Goal: Transaction & Acquisition: Purchase product/service

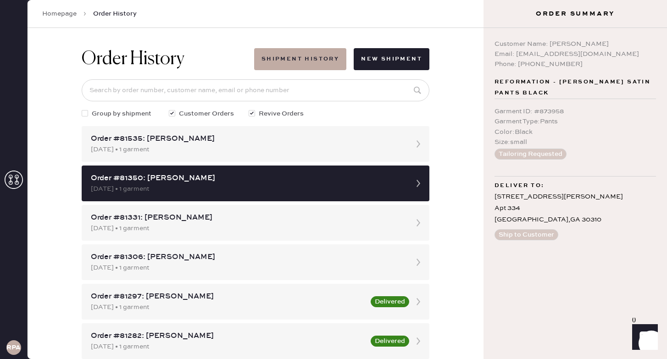
click at [59, 14] on link "Homepage" at bounding box center [59, 13] width 34 height 9
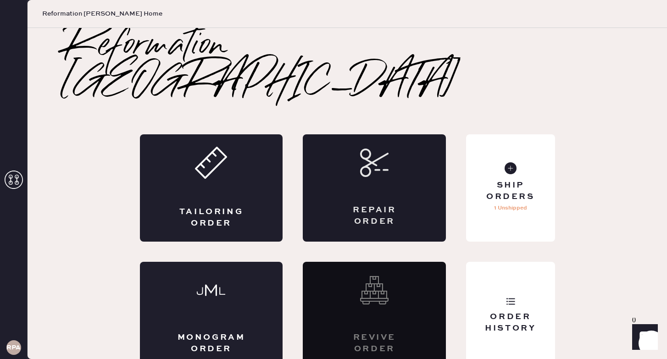
click at [393, 150] on div "Repair Order" at bounding box center [374, 187] width 143 height 107
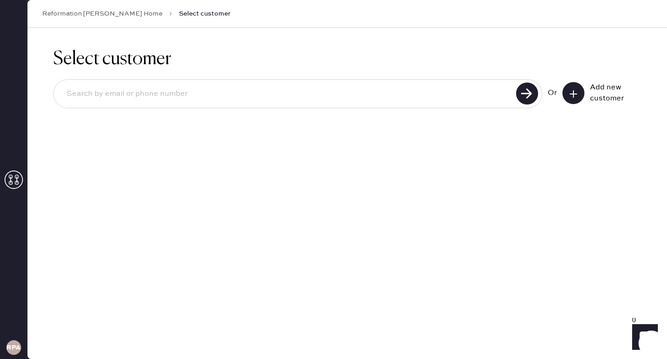
click at [581, 94] on button at bounding box center [573, 93] width 22 height 22
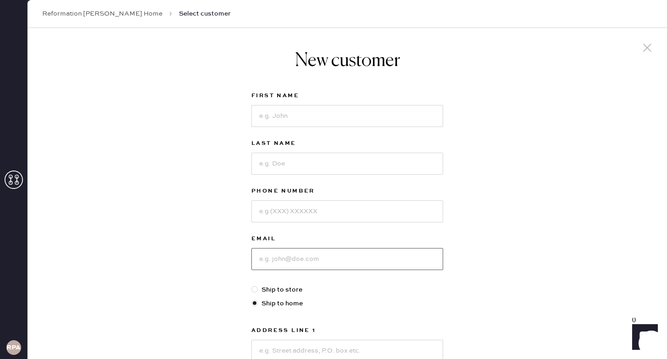
click at [289, 256] on input at bounding box center [347, 259] width 192 height 22
paste input "[EMAIL_ADDRESS][DOMAIN_NAME]"
type input "[EMAIL_ADDRESS][DOMAIN_NAME]"
click at [330, 119] on input at bounding box center [347, 116] width 192 height 22
type input "[PERSON_NAME]"
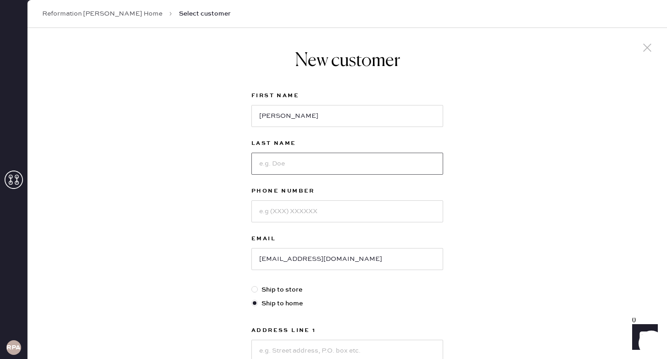
click at [275, 162] on input at bounding box center [347, 164] width 192 height 22
type input "Kanuru"
click at [297, 213] on input at bounding box center [347, 211] width 192 height 22
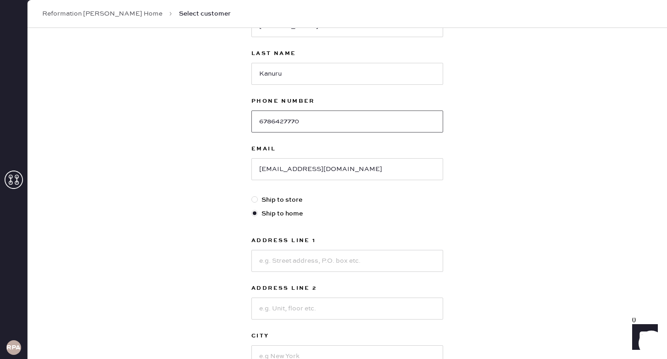
scroll to position [99, 0]
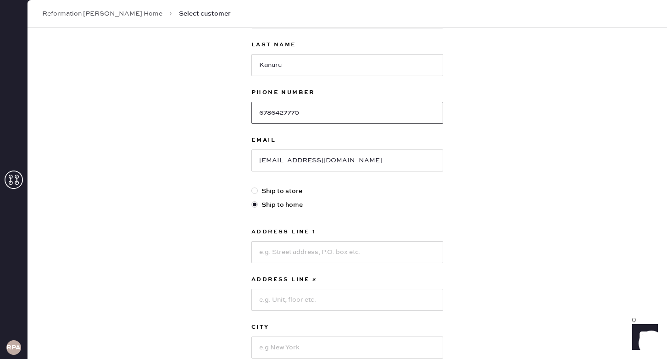
type input "6786427770"
click at [302, 254] on input at bounding box center [347, 252] width 192 height 22
type input "[STREET_ADDRESS][PERSON_NAME]"
type input "[GEOGRAPHIC_DATA]"
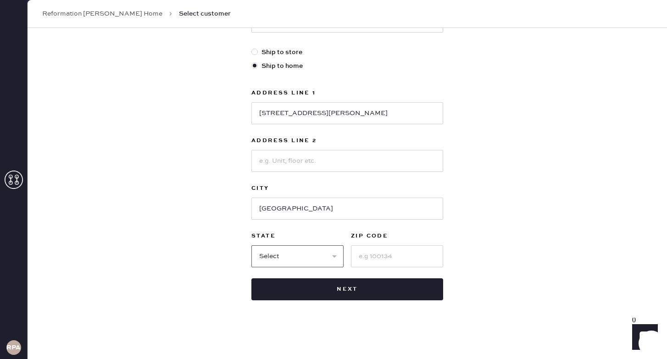
click at [279, 261] on select "Select AK AL AR AZ CA CO CT [GEOGRAPHIC_DATA] DE FL [GEOGRAPHIC_DATA] HI [GEOGR…" at bounding box center [297, 256] width 92 height 22
select select "GA"
click at [371, 262] on input at bounding box center [397, 256] width 92 height 22
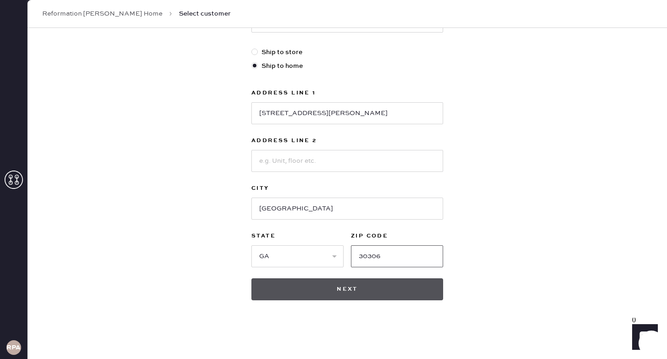
type input "30306"
click at [350, 286] on button "Next" at bounding box center [347, 289] width 192 height 22
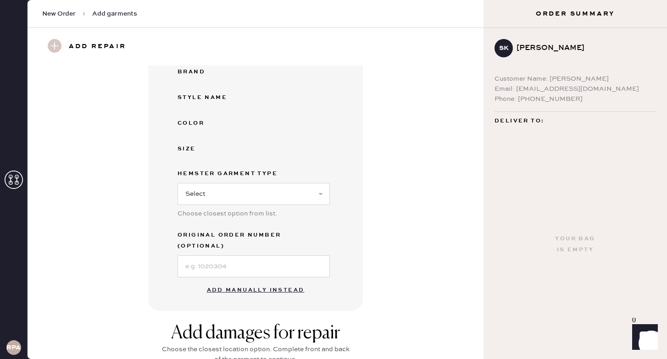
scroll to position [314, 0]
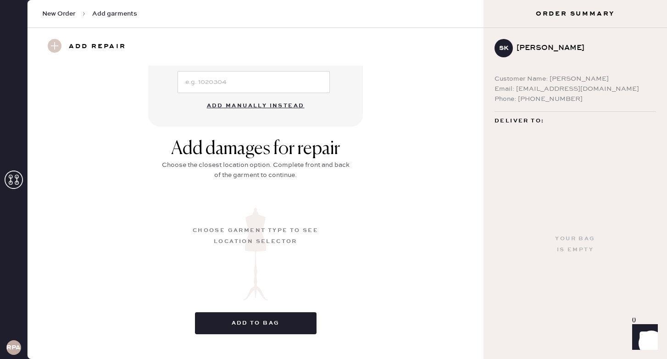
click at [284, 97] on button "Add manually instead" at bounding box center [255, 106] width 109 height 18
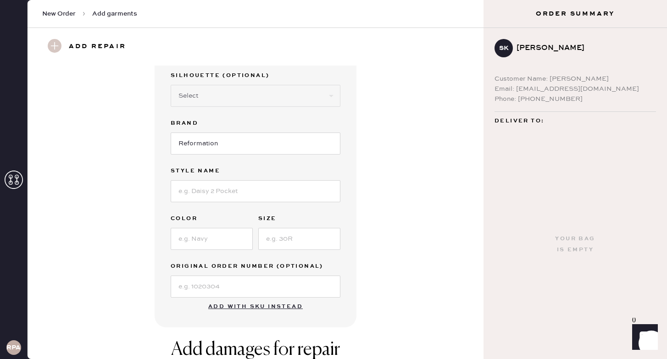
scroll to position [0, 0]
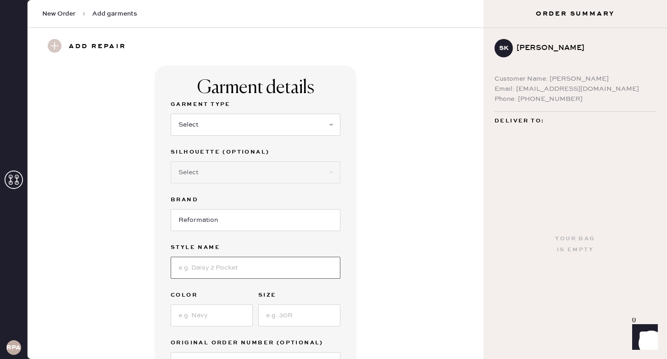
click at [229, 260] on input at bounding box center [256, 268] width 170 height 22
type input "Sofi Denim Maxi"
click at [206, 312] on input at bounding box center [212, 316] width 82 height 22
type input "Monterey"
click at [291, 312] on input at bounding box center [299, 316] width 82 height 22
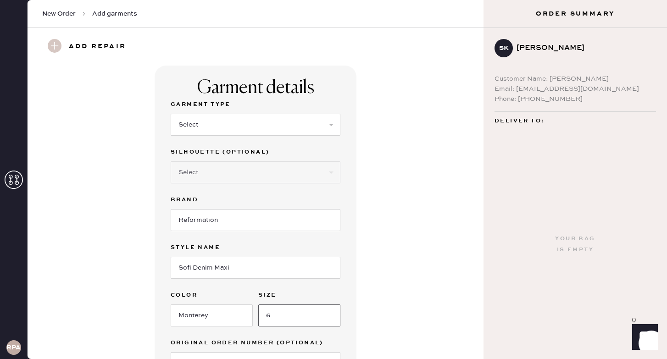
type input "6"
click at [270, 137] on div "Garment Type Select Basic Skirt Jeans Leggings Pants Shorts Basic Sleeved Dress…" at bounding box center [256, 123] width 170 height 48
click at [269, 134] on select "Select Basic Skirt Jeans Leggings Pants Shorts Basic Sleeved Dress Basic Sleeve…" at bounding box center [256, 125] width 170 height 22
select select "6"
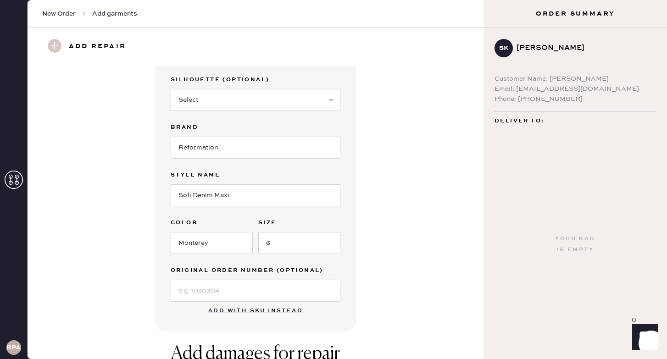
scroll to position [356, 0]
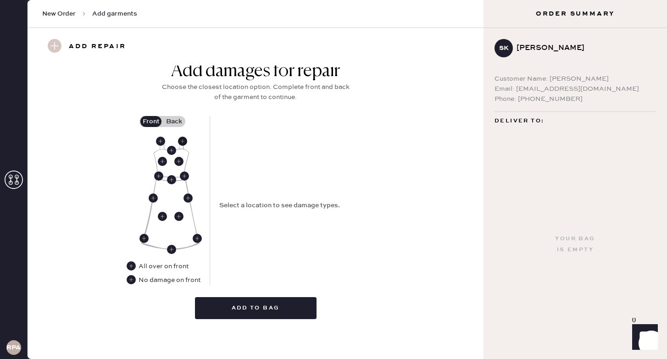
click at [185, 138] on use at bounding box center [182, 141] width 9 height 9
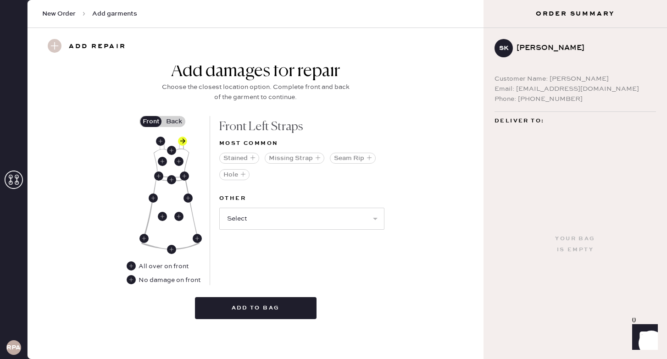
click at [174, 122] on label "Back" at bounding box center [173, 121] width 23 height 11
click at [174, 122] on input "Back" at bounding box center [174, 122] width 0 height 0
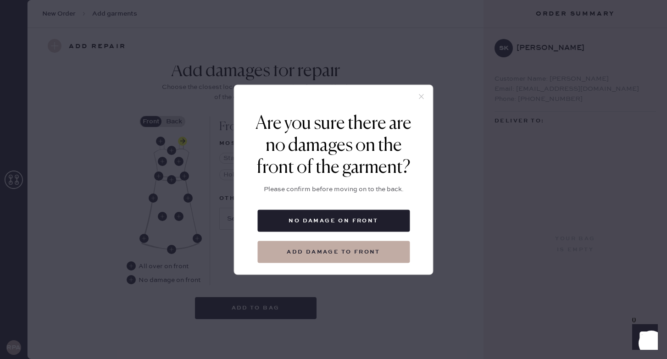
click at [423, 95] on icon at bounding box center [421, 96] width 8 height 8
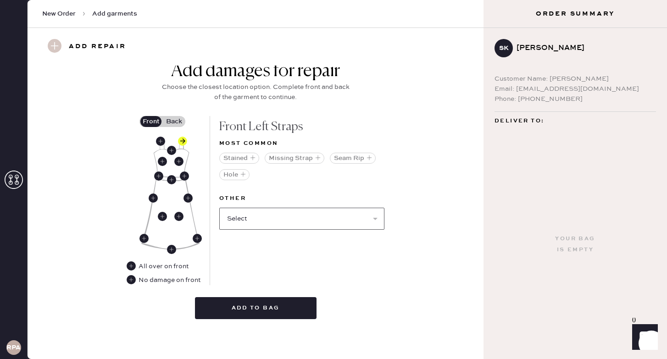
click at [277, 226] on select "Select Broken / Ripped Hem Broken Beads Broken Belt Loop Broken Button Broken C…" at bounding box center [301, 219] width 165 height 22
select select "1668"
select select
click at [170, 123] on label "Back" at bounding box center [173, 121] width 23 height 11
click at [174, 122] on input "Back" at bounding box center [174, 122] width 0 height 0
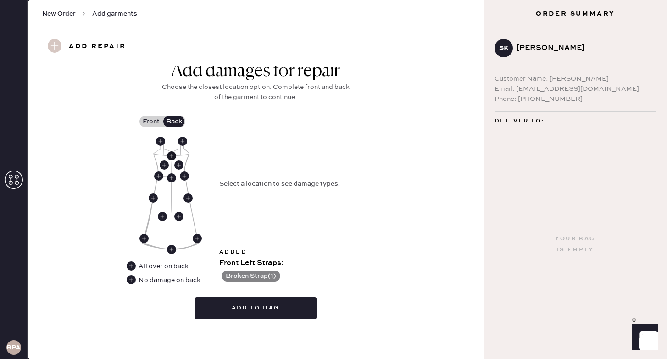
click at [173, 154] on use at bounding box center [171, 155] width 9 height 9
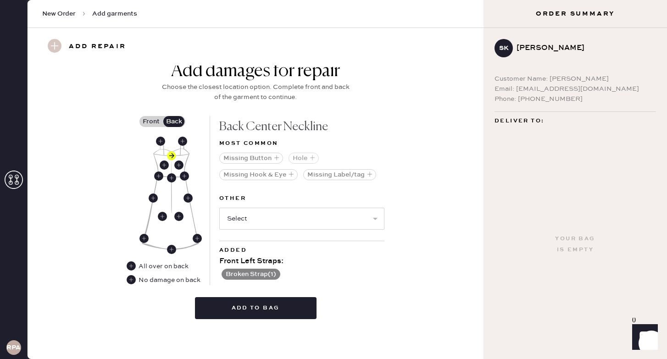
click at [304, 160] on button "Hole" at bounding box center [304, 158] width 30 height 11
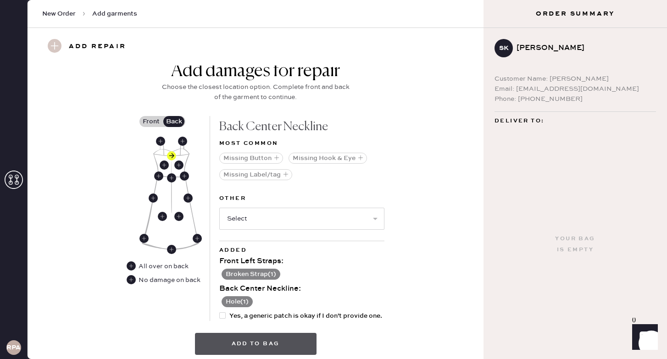
click at [256, 343] on button "Add to bag" at bounding box center [256, 344] width 122 height 22
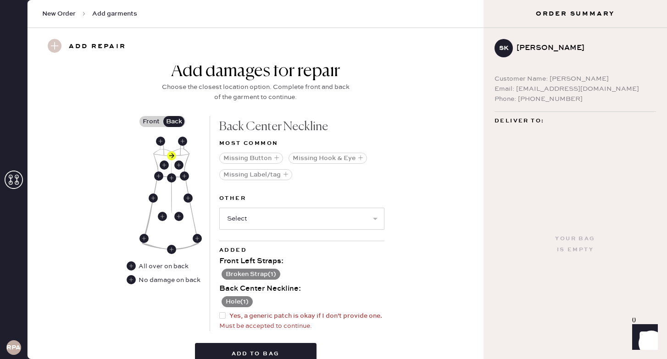
click at [222, 318] on div at bounding box center [222, 315] width 6 height 6
click at [220, 311] on input "Yes, a generic patch is okay if I don't provide one." at bounding box center [219, 311] width 0 height 0
checkbox input "true"
click at [241, 345] on button "Add to bag" at bounding box center [256, 354] width 122 height 22
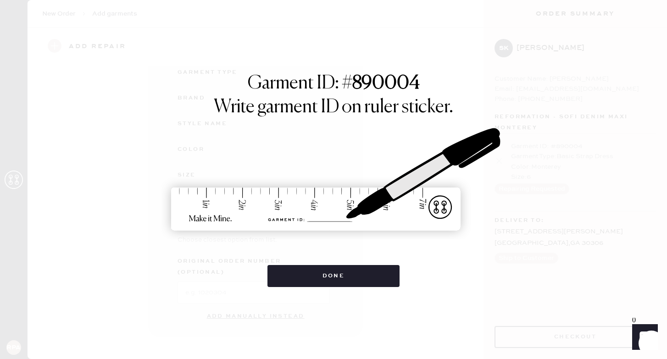
scroll to position [92, 0]
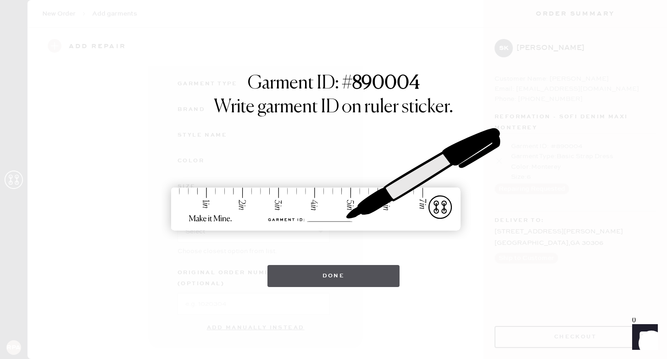
click at [334, 272] on button "Done" at bounding box center [333, 276] width 133 height 22
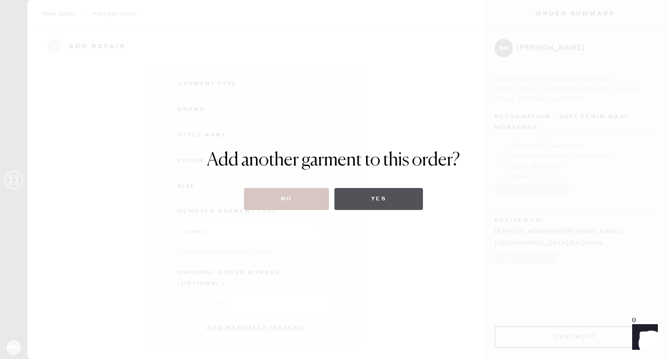
click at [374, 196] on button "Yes" at bounding box center [378, 199] width 89 height 22
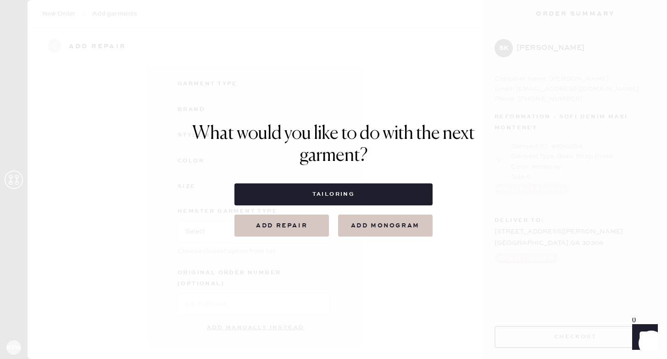
click at [303, 219] on button "Add repair" at bounding box center [281, 226] width 95 height 22
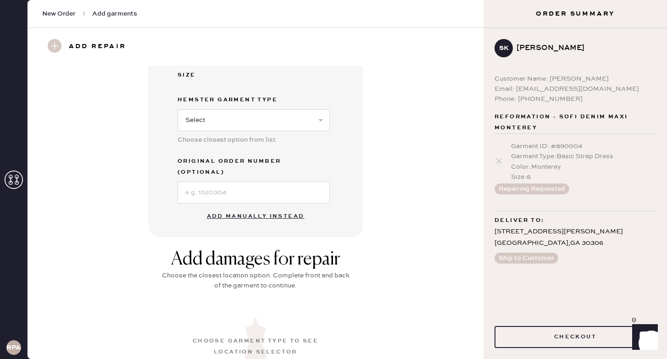
scroll to position [205, 0]
click at [243, 206] on button "Add manually instead" at bounding box center [255, 215] width 109 height 18
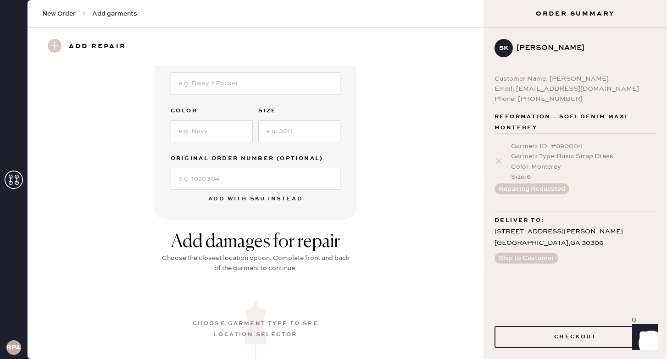
scroll to position [0, 0]
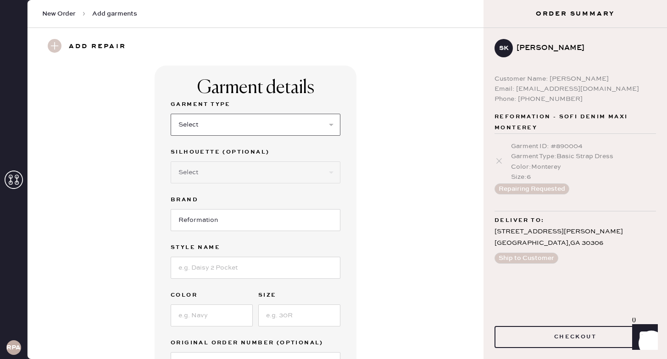
click at [263, 123] on select "Select Basic Skirt Jeans Leggings Pants Shorts Basic Sleeved Dress Basic Sleeve…" at bounding box center [256, 125] width 170 height 22
select select "8"
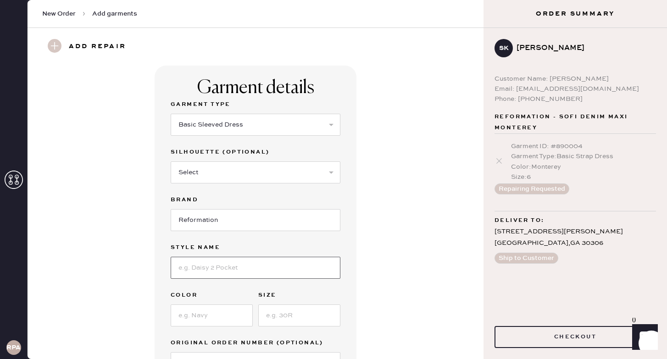
click at [227, 263] on input at bounding box center [256, 268] width 170 height 22
click at [237, 268] on input "Sebastien Linen Dress" at bounding box center [256, 268] width 170 height 22
type input "[PERSON_NAME] Dress"
click at [181, 317] on input at bounding box center [212, 316] width 82 height 22
type input "Savannah"
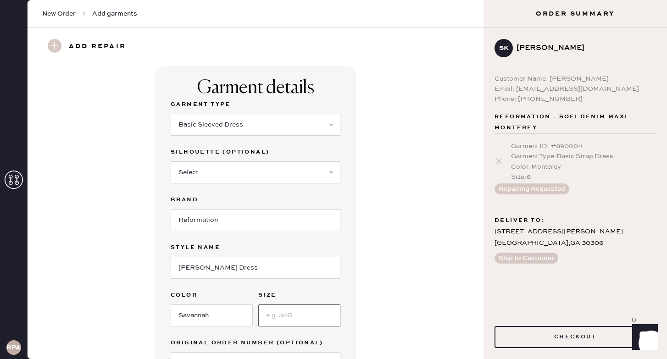
click at [283, 312] on input at bounding box center [299, 316] width 82 height 22
type input "8"
click at [400, 287] on div "Garment details Garment Type Select Basic Skirt Jeans Leggings Pants Shorts Bas…" at bounding box center [255, 235] width 423 height 339
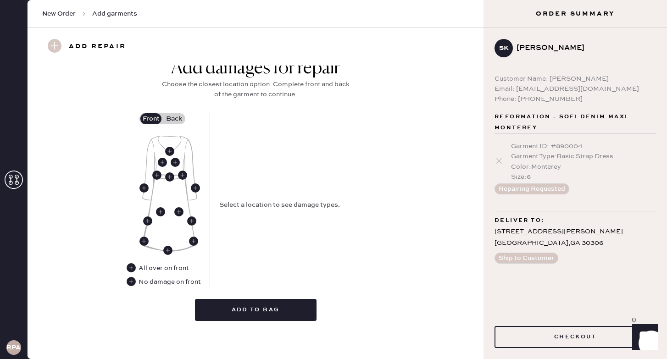
scroll to position [360, 0]
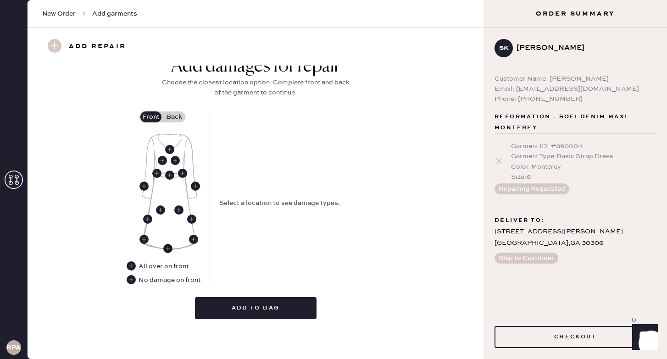
click at [168, 246] on use at bounding box center [167, 248] width 9 height 9
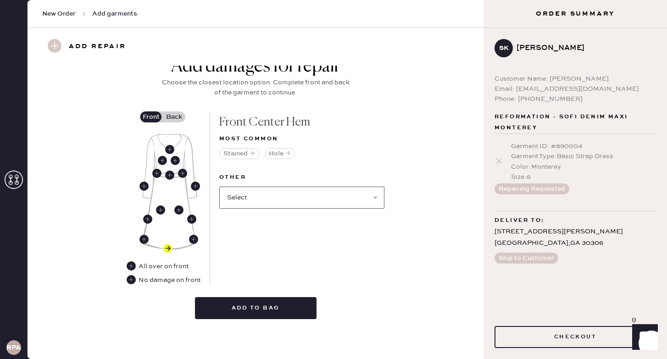
click at [251, 195] on select "Select Broken / Ripped Hem Broken Beads Broken Belt Loop Broken Button Broken C…" at bounding box center [301, 198] width 165 height 22
select select "1635"
select select
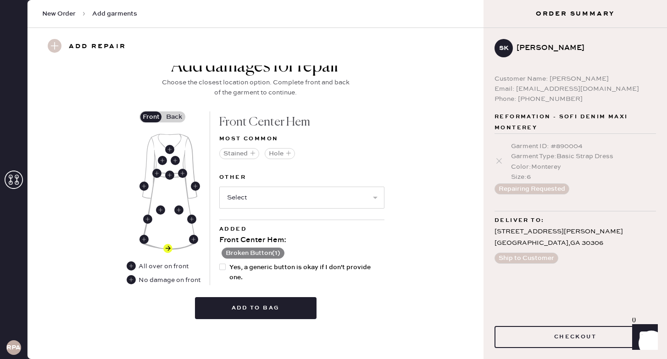
click at [222, 266] on div at bounding box center [222, 267] width 6 height 6
click at [220, 263] on input "Yes, a generic button is okay if I don't provide one." at bounding box center [219, 262] width 0 height 0
checkbox input "true"
click at [176, 117] on label "Back" at bounding box center [173, 116] width 23 height 11
click at [174, 117] on input "Back" at bounding box center [174, 117] width 0 height 0
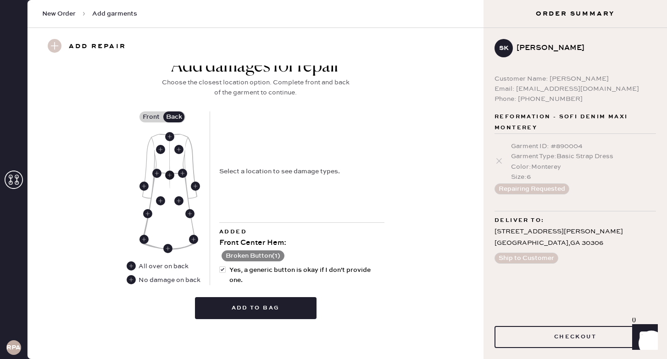
click at [168, 177] on use at bounding box center [169, 175] width 9 height 9
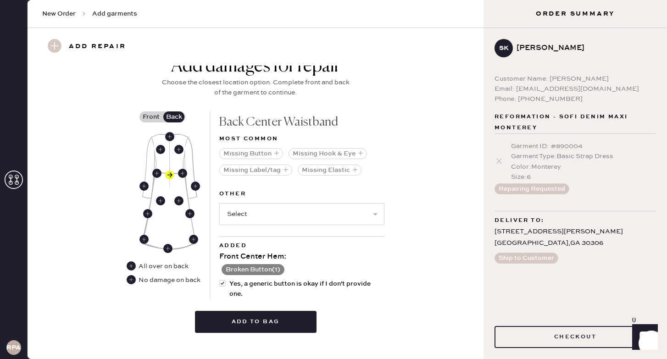
click at [238, 317] on button "Add to bag" at bounding box center [256, 322] width 122 height 22
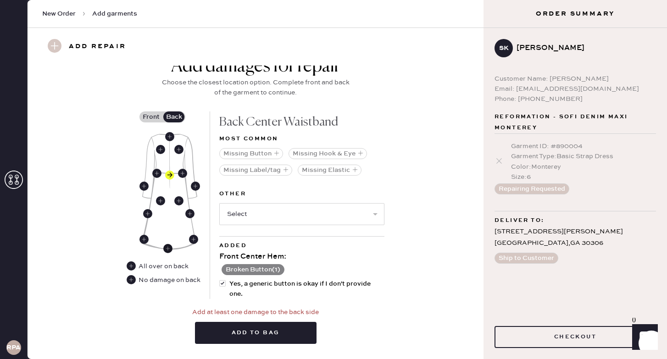
click at [171, 245] on use at bounding box center [167, 248] width 9 height 9
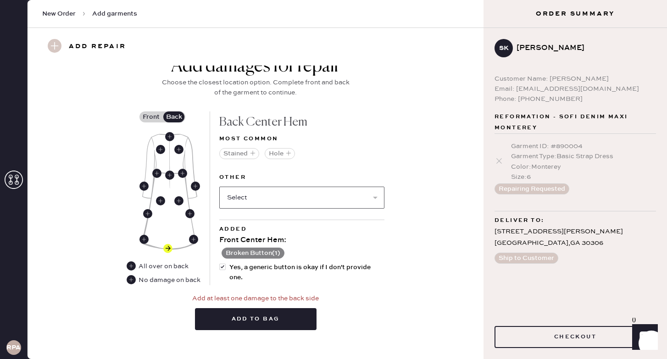
click at [240, 197] on select "Select Broken / Ripped Hem Broken Beads Broken Belt Loop Broken Button Broken C…" at bounding box center [301, 198] width 165 height 22
select select "1635"
select select
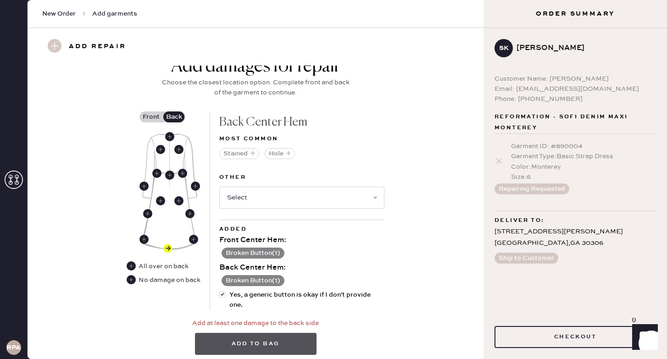
click at [297, 339] on button "Add to bag" at bounding box center [256, 344] width 122 height 22
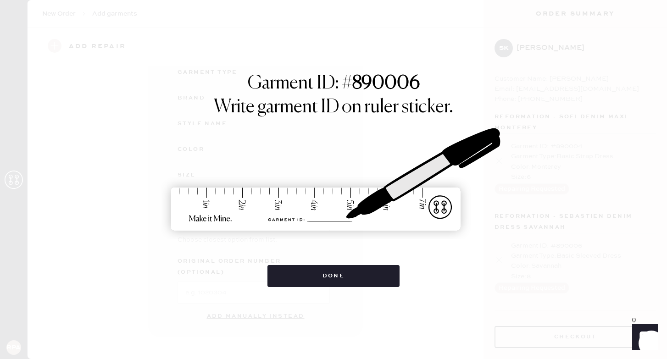
scroll to position [92, 0]
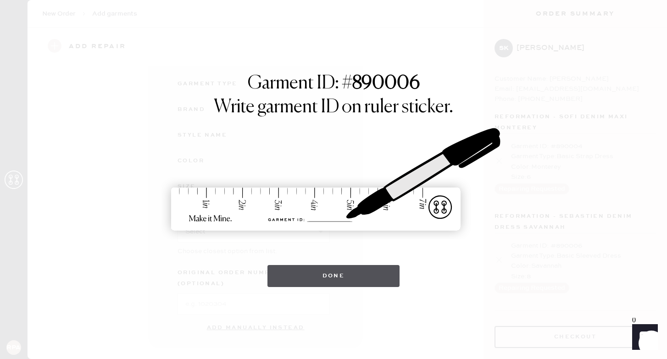
click at [363, 275] on button "Done" at bounding box center [333, 276] width 133 height 22
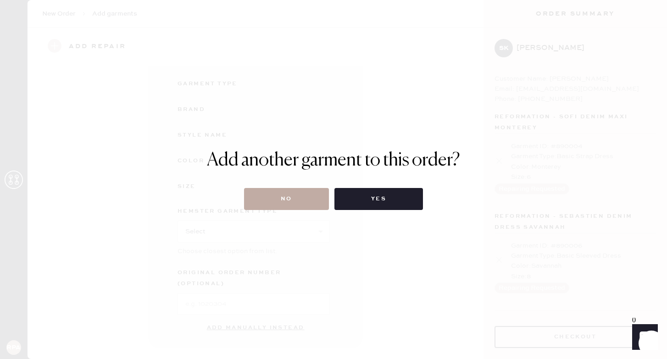
click at [289, 198] on button "No" at bounding box center [286, 199] width 85 height 22
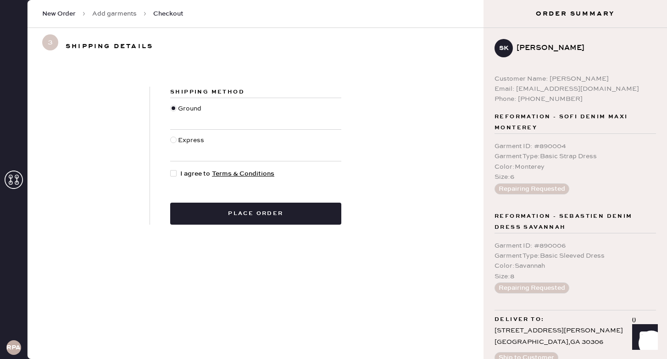
click at [181, 174] on span "I agree to Terms & Conditions" at bounding box center [227, 174] width 94 height 10
click at [171, 169] on input "I agree to Terms & Conditions" at bounding box center [170, 169] width 0 height 0
checkbox input "true"
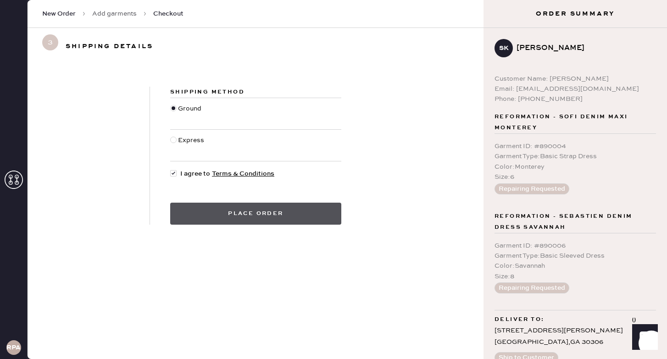
click at [226, 217] on button "Place order" at bounding box center [255, 214] width 171 height 22
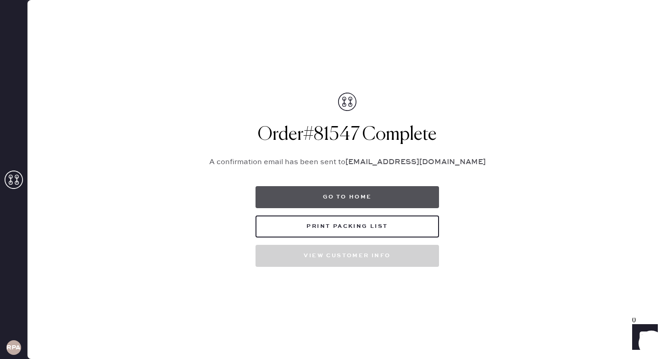
click at [394, 200] on button "Go to home" at bounding box center [347, 197] width 183 height 22
